Goal: Information Seeking & Learning: Learn about a topic

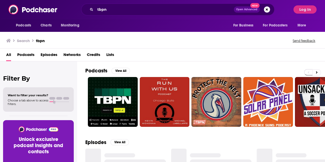
click at [310, 11] on button "Log In" at bounding box center [304, 9] width 23 height 8
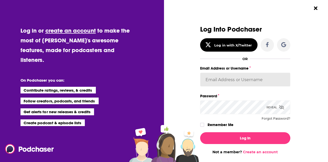
type input "JohnMoore"
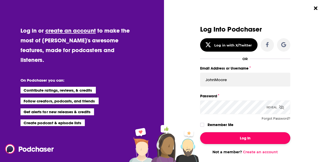
click at [238, 134] on button "Log In" at bounding box center [245, 138] width 90 height 12
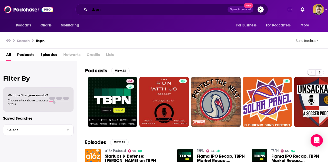
click at [129, 9] on input "tbpn" at bounding box center [159, 9] width 138 height 8
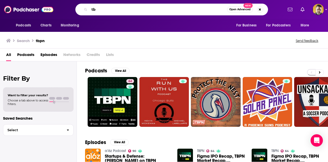
type input "t"
type input "fortt [PERSON_NAME]"
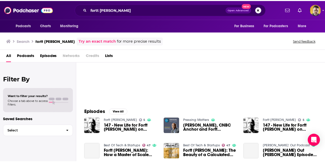
scroll to position [35, 0]
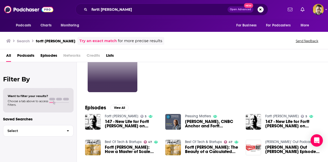
click at [124, 76] on link "5" at bounding box center [113, 67] width 50 height 50
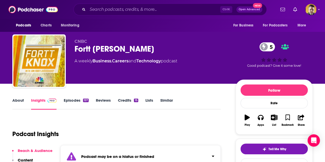
click at [18, 103] on link "About" at bounding box center [18, 104] width 12 height 12
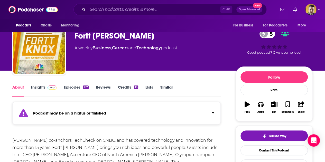
scroll to position [12, 0]
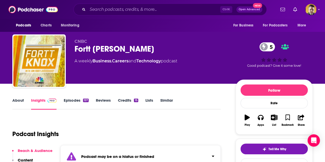
click at [103, 47] on div "Fortt [PERSON_NAME] 5" at bounding box center [150, 49] width 153 height 10
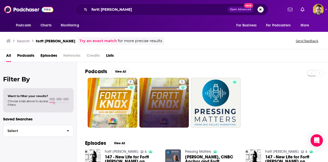
click at [172, 107] on link "5" at bounding box center [165, 103] width 50 height 50
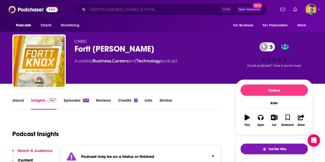
click at [149, 11] on input "Search podcasts, credits, & more..." at bounding box center [154, 9] width 132 height 8
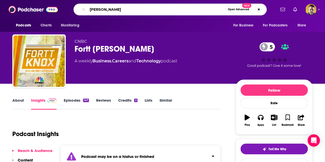
type input "[PERSON_NAME]"
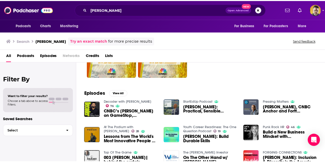
scroll to position [50, 0]
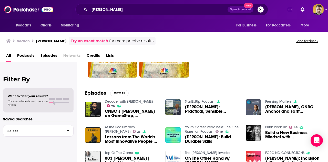
click at [280, 111] on span "[PERSON_NAME], CNBC Anchor and Fortt [PERSON_NAME] Host" at bounding box center [293, 109] width 55 height 9
